Goal: Transaction & Acquisition: Obtain resource

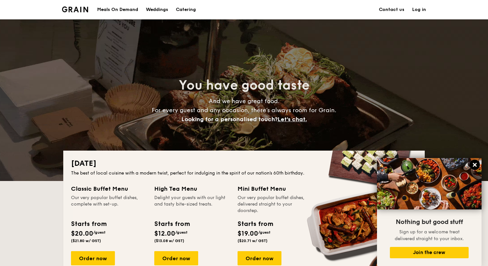
click at [475, 164] on icon at bounding box center [475, 165] width 6 height 6
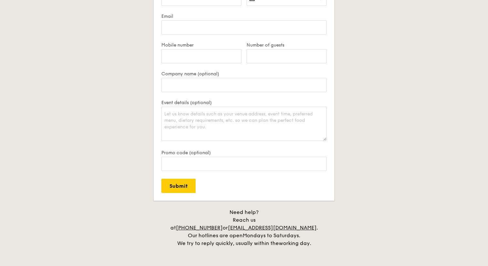
scroll to position [1380, 0]
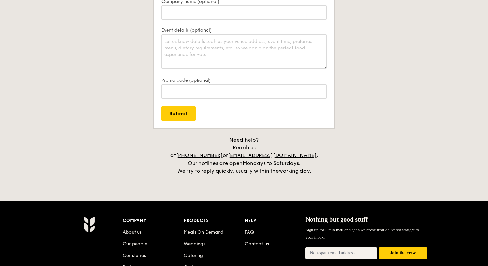
click at [69, 159] on h4 "Need help? Reach us at +65 3163 5335 or concierge@grain.com.sg . Our hotlines a…" at bounding box center [244, 155] width 362 height 39
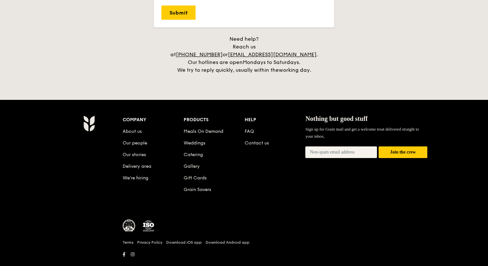
scroll to position [1486, 0]
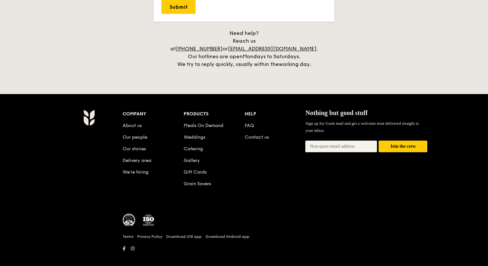
click at [59, 158] on div "Company About us Our people Our stories Delivery area We’re hiring Products Mea…" at bounding box center [244, 184] width 372 height 149
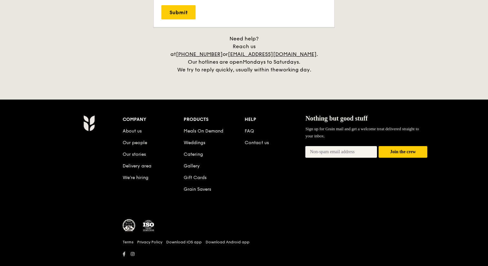
scroll to position [1486, 0]
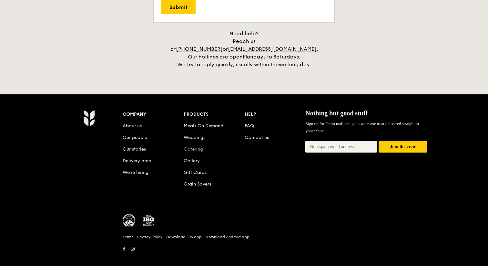
click at [192, 146] on link "Catering" at bounding box center [193, 148] width 19 height 5
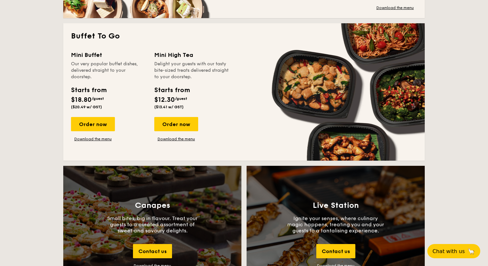
scroll to position [551, 0]
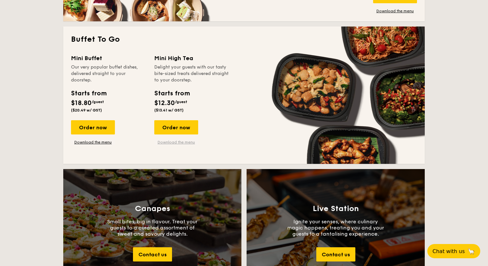
click at [174, 142] on link "Download the menu" at bounding box center [176, 142] width 44 height 5
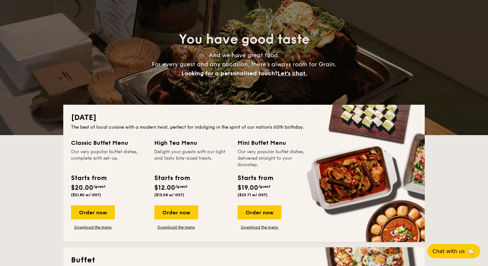
scroll to position [0, 0]
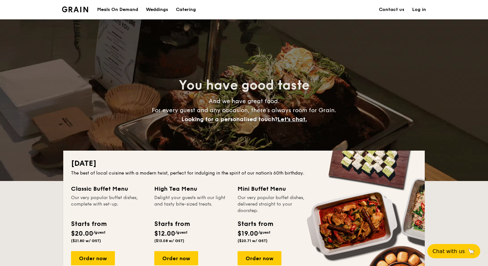
click at [382, 11] on link "Contact us" at bounding box center [392, 9] width 26 height 19
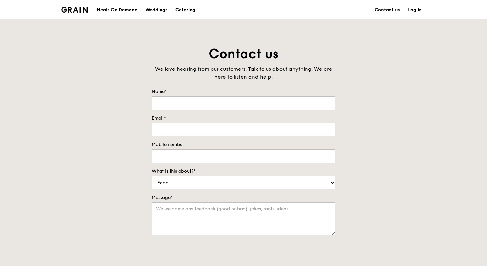
click at [185, 9] on div "Catering" at bounding box center [185, 9] width 20 height 19
